Goal: Task Accomplishment & Management: Manage account settings

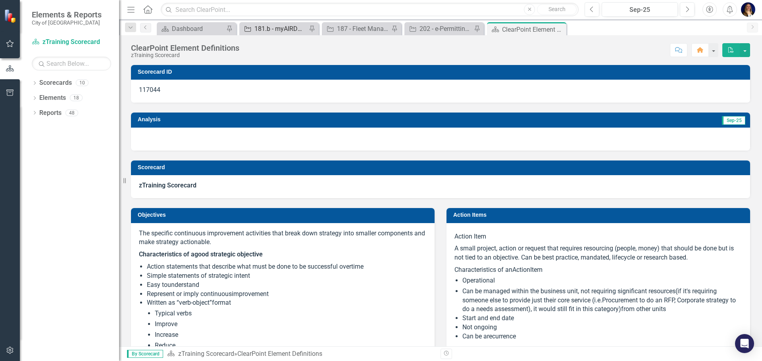
click at [290, 29] on div "181.b - myAIRDRIE redevelopment" at bounding box center [280, 29] width 52 height 10
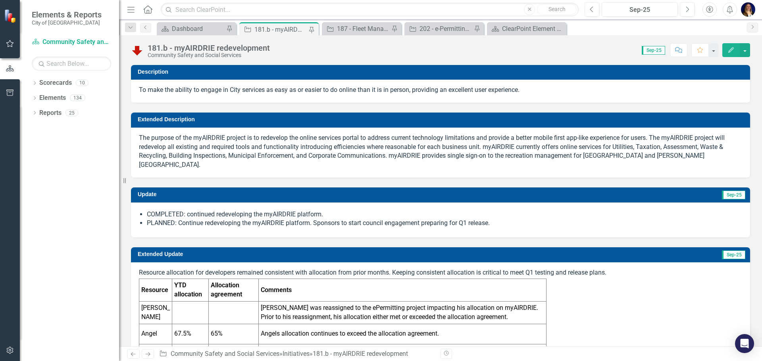
checkbox input "true"
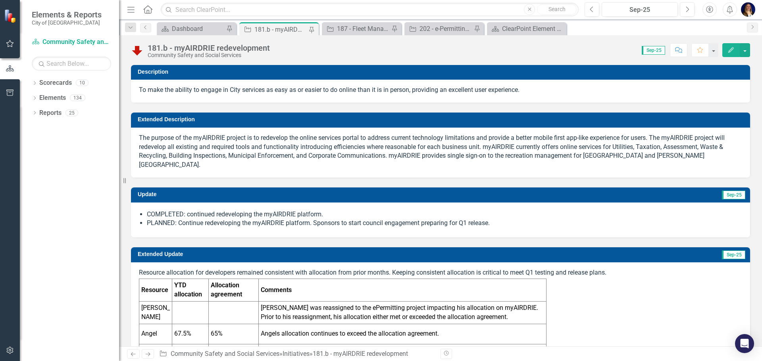
checkbox input "true"
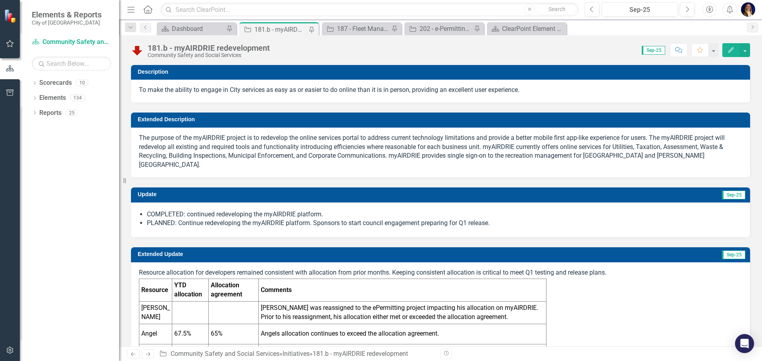
checkbox input "true"
click at [342, 27] on div "187 - Fleet Management" at bounding box center [363, 29] width 52 height 10
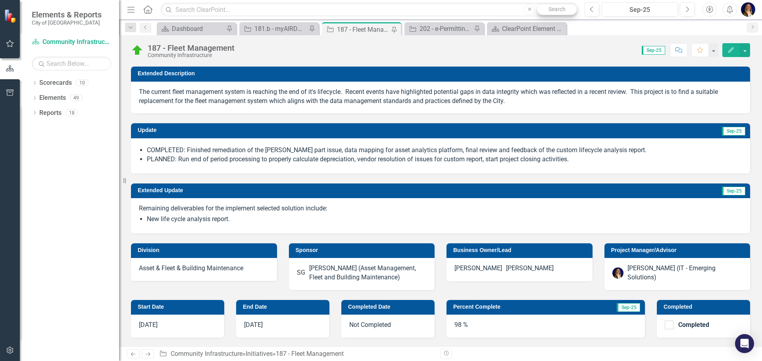
scroll to position [79, 0]
